Goal: Task Accomplishment & Management: Manage account settings

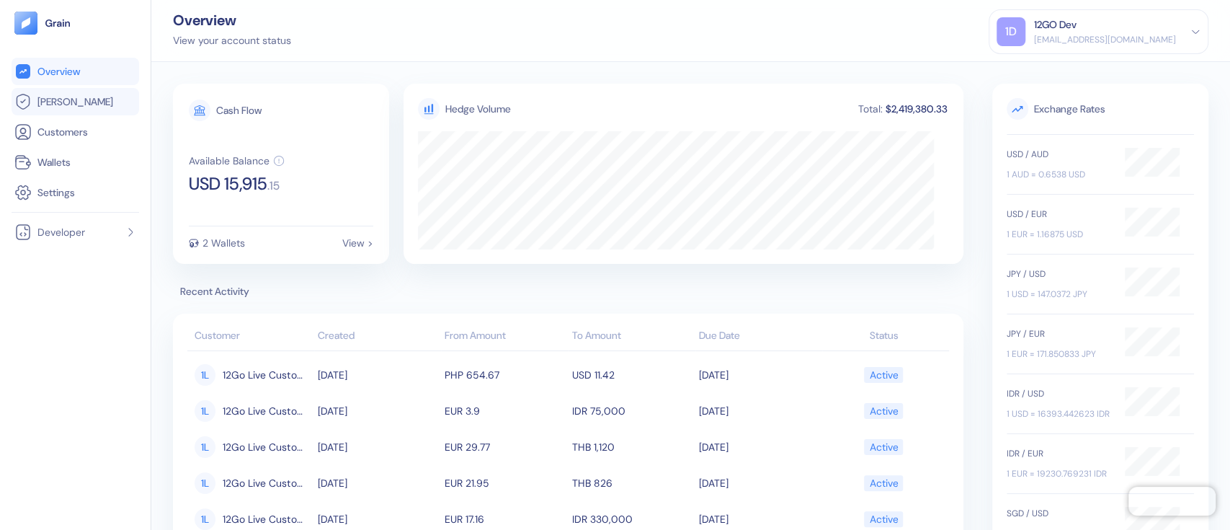
click at [70, 99] on span "[PERSON_NAME]" at bounding box center [75, 101] width 76 height 14
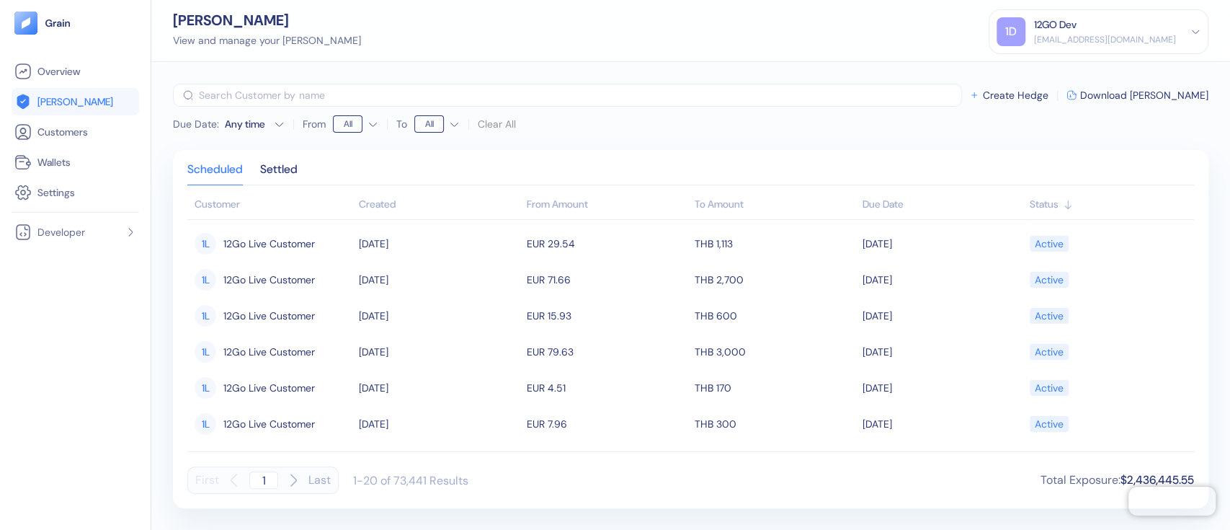
click at [1047, 35] on div "[EMAIL_ADDRESS][DOMAIN_NAME]" at bounding box center [1105, 39] width 142 height 13
click at [1036, 66] on div "Sign Out" at bounding box center [1036, 71] width 40 height 15
click at [1145, 42] on div "[EMAIL_ADDRESS][DOMAIN_NAME]" at bounding box center [1105, 39] width 142 height 13
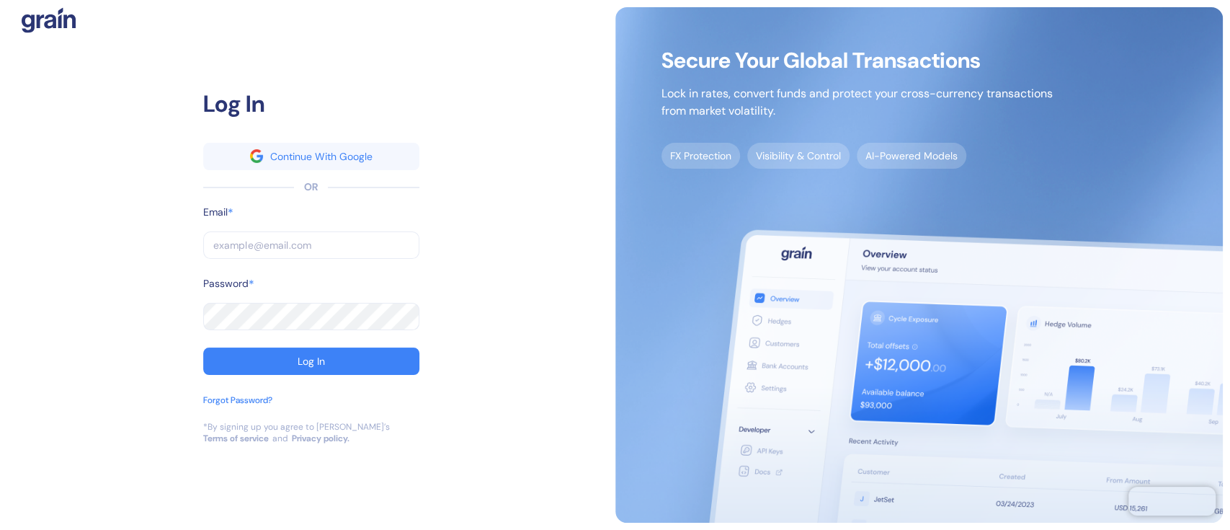
click at [1073, 37] on img at bounding box center [920, 264] width 608 height 515
click at [304, 232] on input "text" at bounding box center [311, 244] width 216 height 27
type input "[EMAIL_ADDRESS][DOMAIN_NAME]"
